Goal: Information Seeking & Learning: Learn about a topic

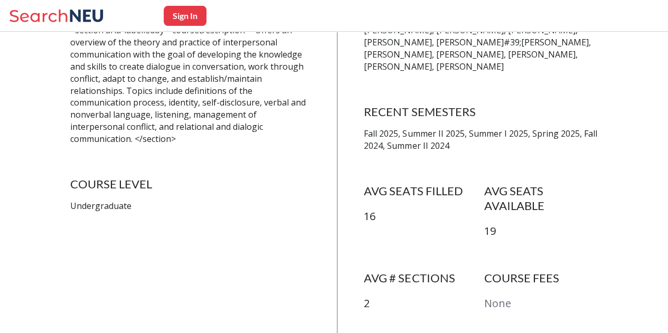
scroll to position [262, 0]
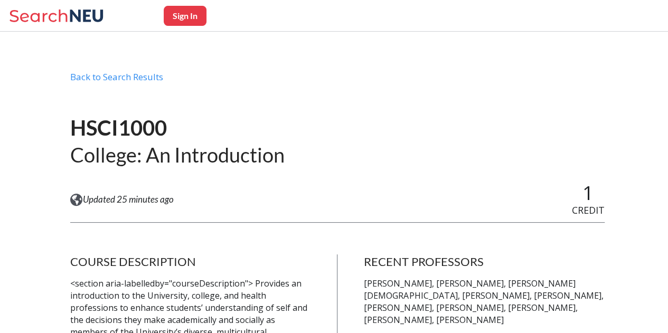
scroll to position [8, 0]
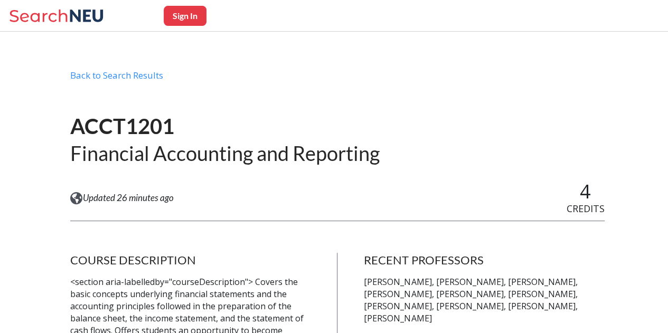
scroll to position [11, 0]
